Goal: Navigation & Orientation: Find specific page/section

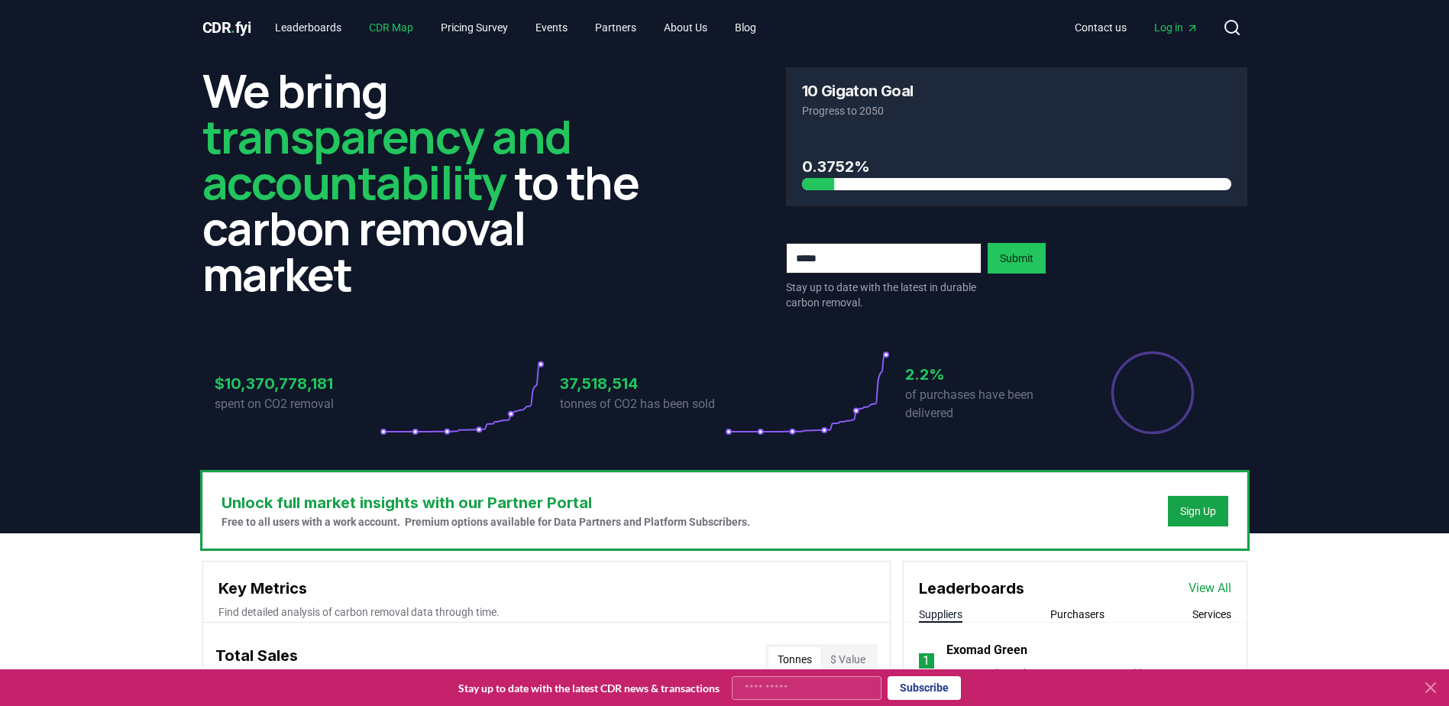
click at [394, 29] on link "CDR Map" at bounding box center [391, 27] width 69 height 27
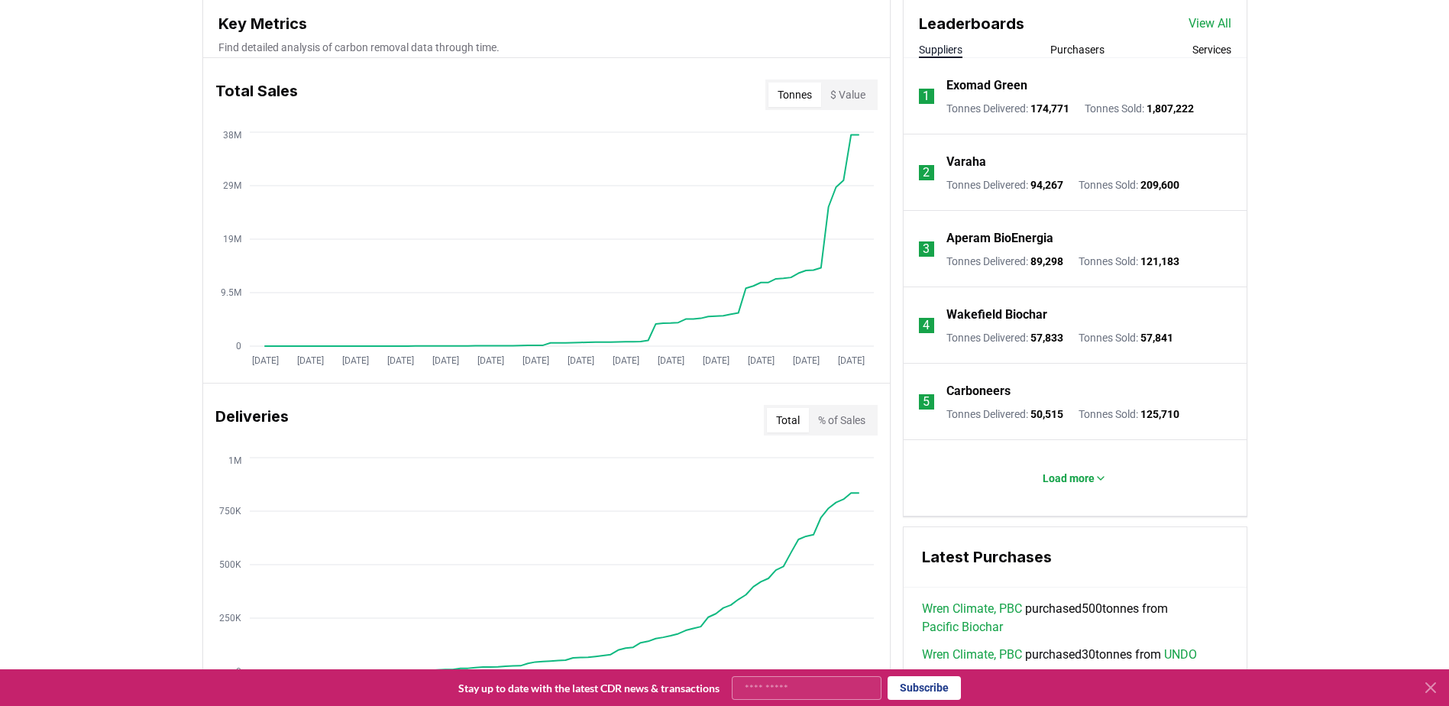
scroll to position [535, 0]
